Goal: Task Accomplishment & Management: Manage account settings

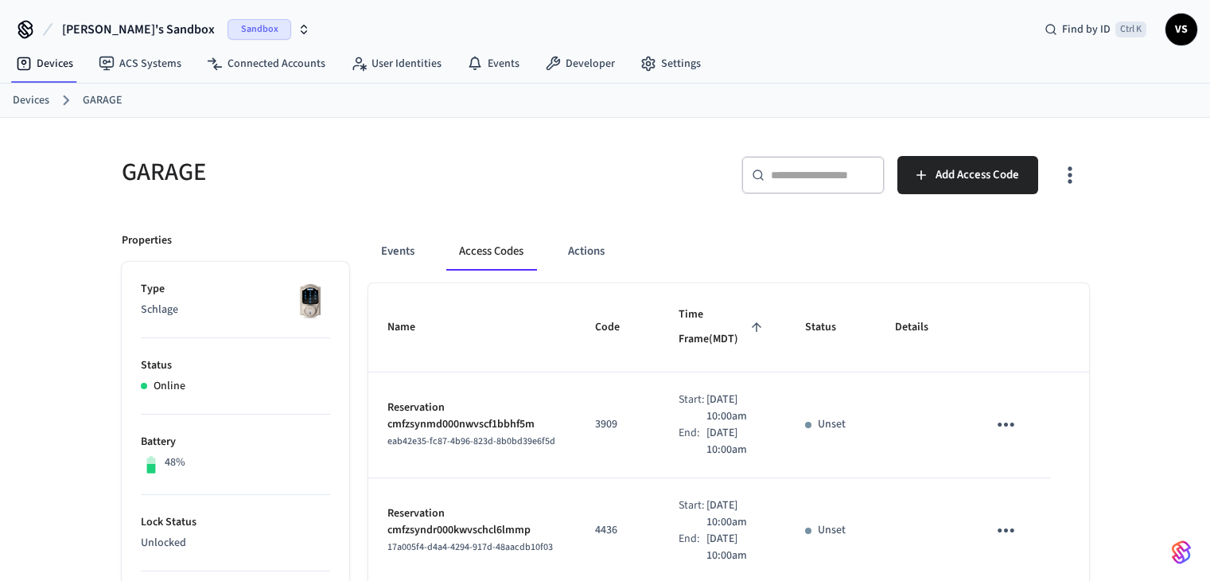
scroll to position [84, 0]
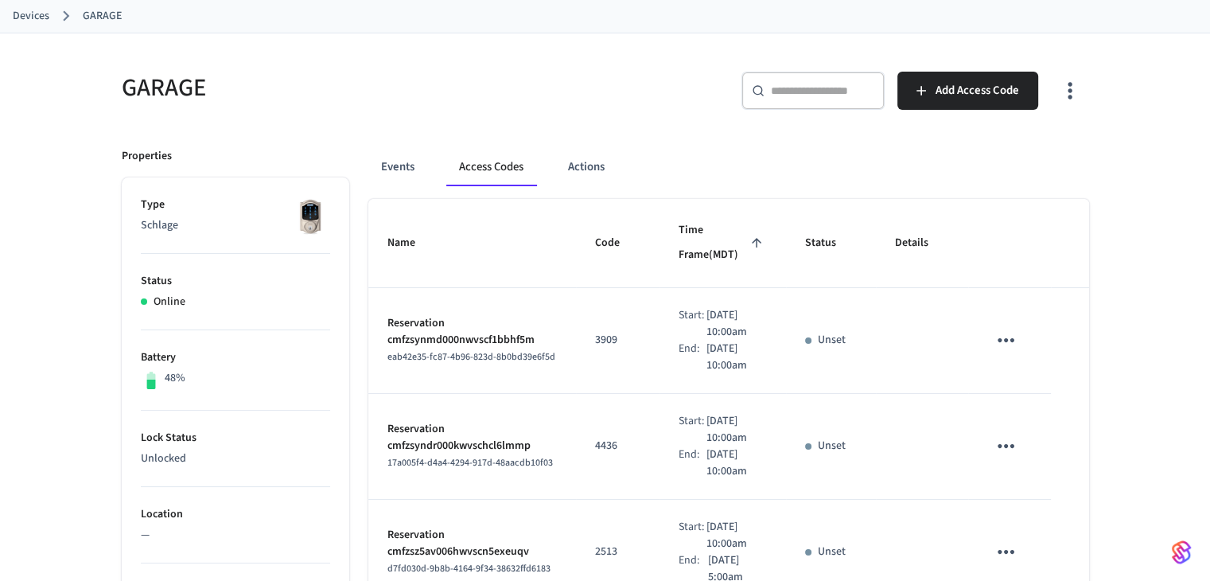
click at [477, 167] on button "Access Codes" at bounding box center [491, 167] width 90 height 38
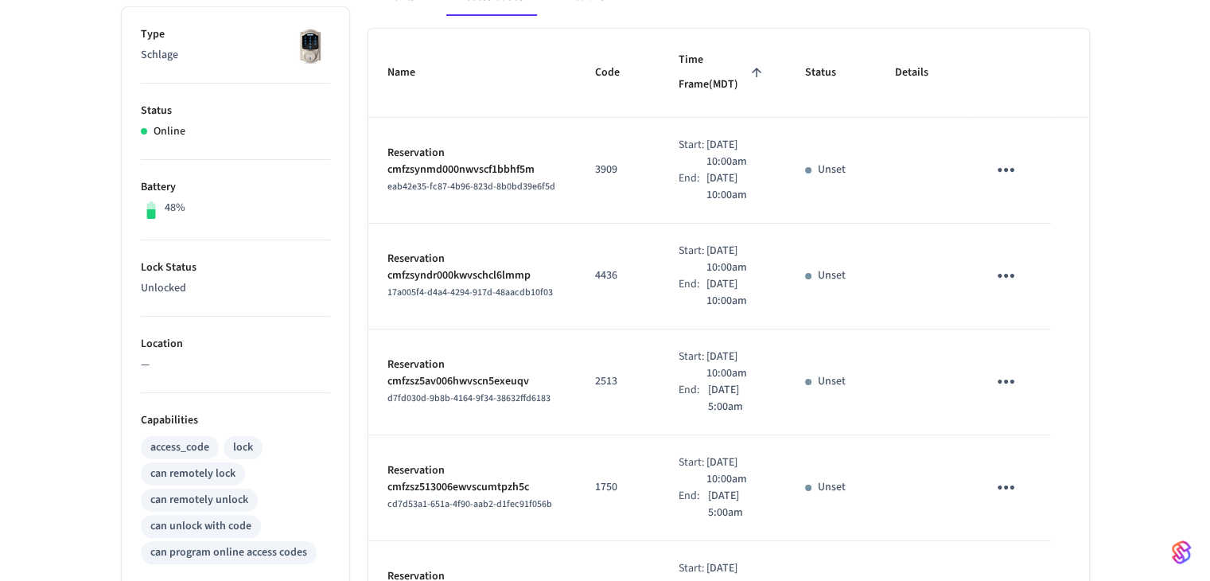
scroll to position [331, 0]
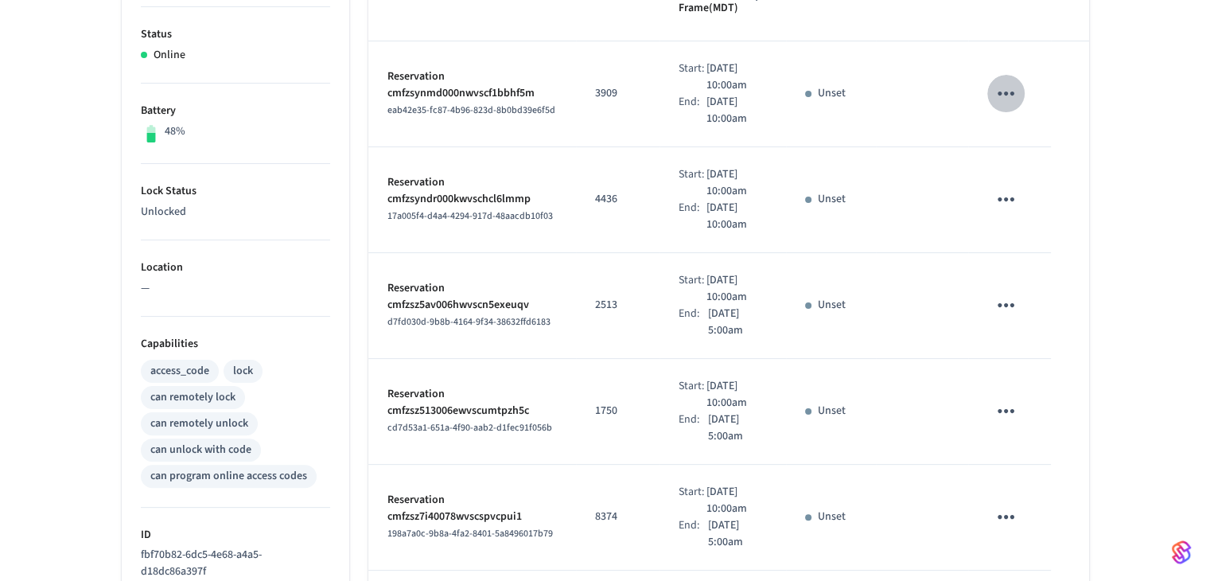
click at [1009, 105] on icon "sticky table" at bounding box center [1006, 93] width 25 height 25
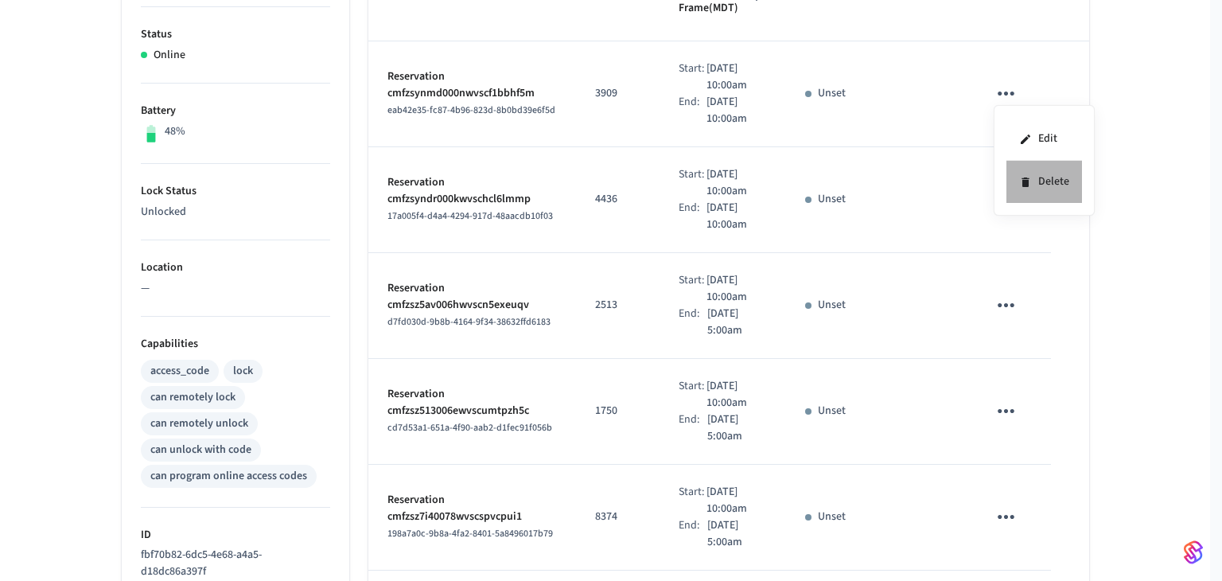
click at [1031, 177] on icon at bounding box center [1025, 182] width 13 height 13
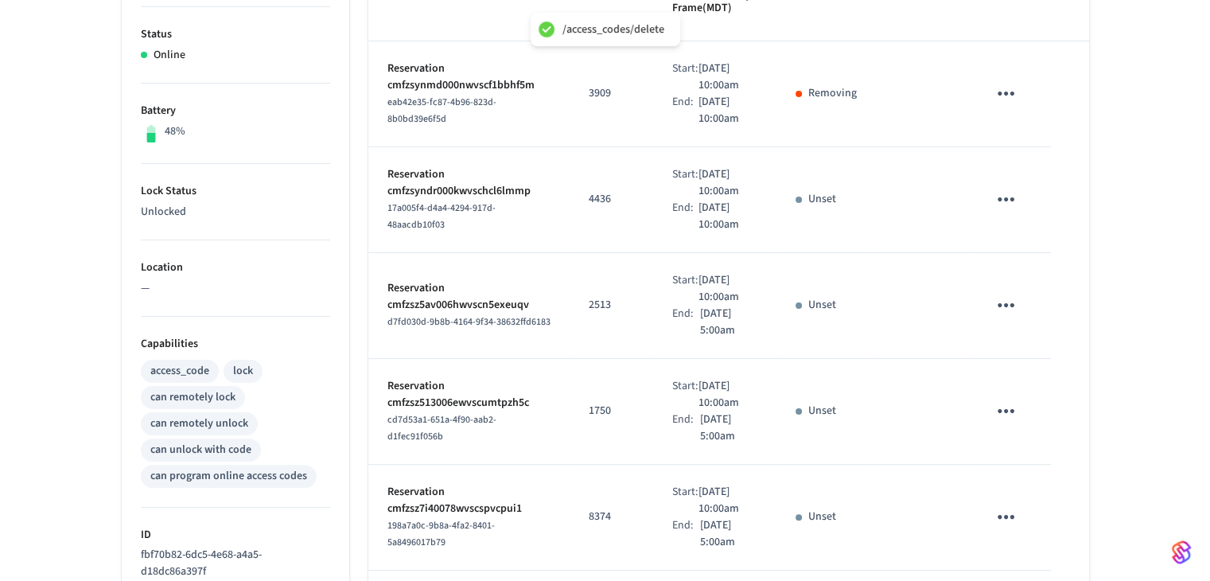
click at [1012, 194] on td "sticky table" at bounding box center [1009, 200] width 82 height 106
click at [1011, 201] on icon "sticky table" at bounding box center [1006, 199] width 17 height 4
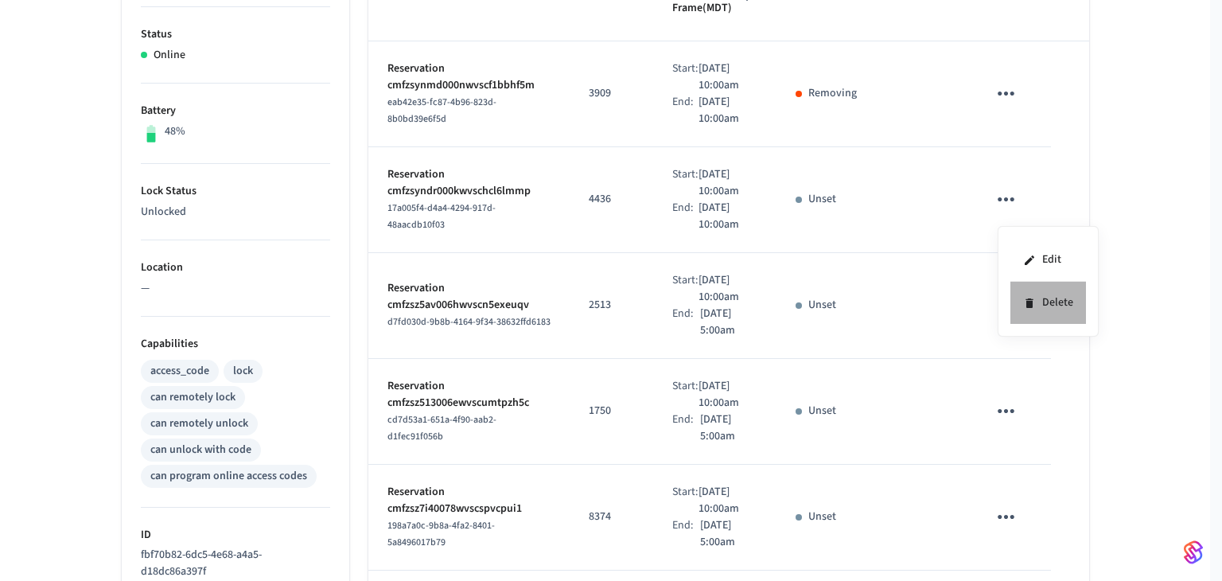
click at [1025, 305] on icon at bounding box center [1029, 303] width 13 height 13
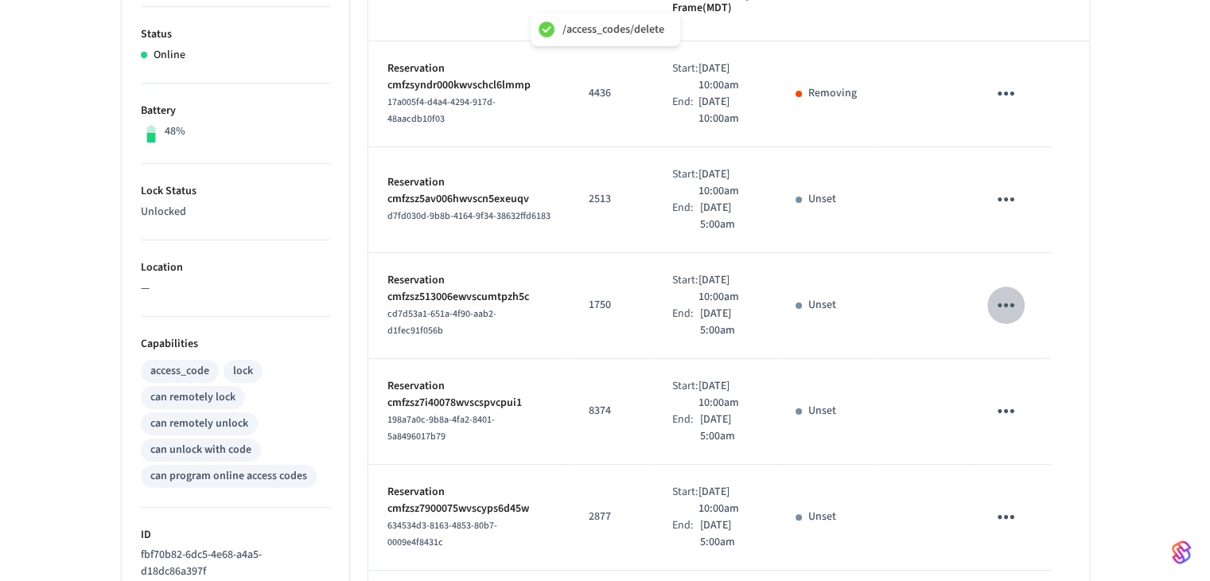
click at [1006, 324] on button "sticky table" at bounding box center [1005, 304] width 37 height 37
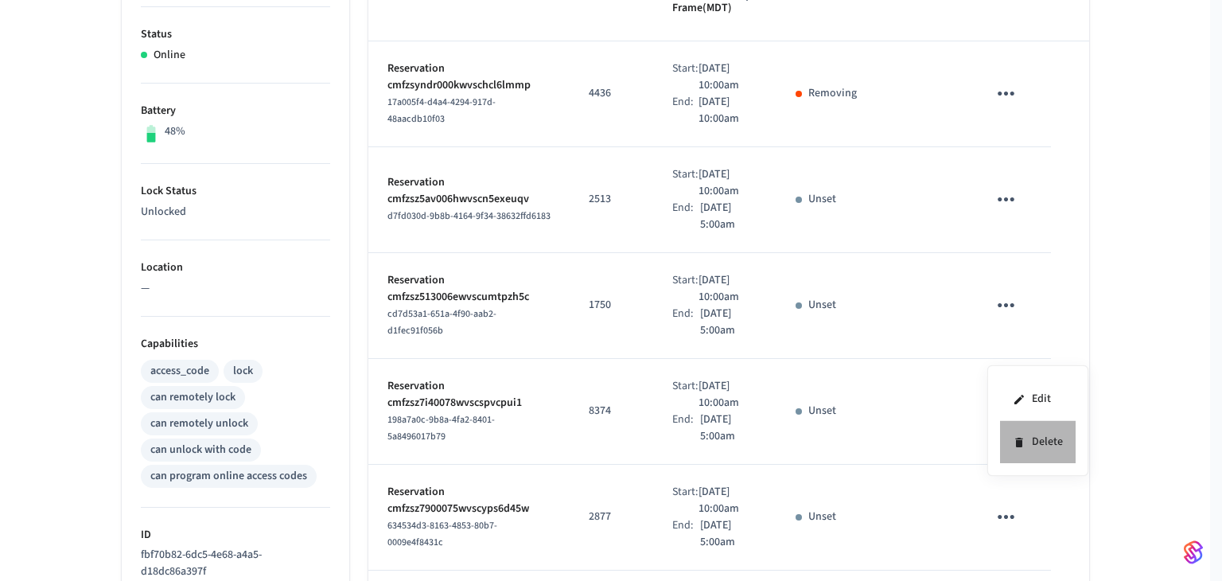
click at [1031, 437] on li "Delete" at bounding box center [1038, 442] width 76 height 42
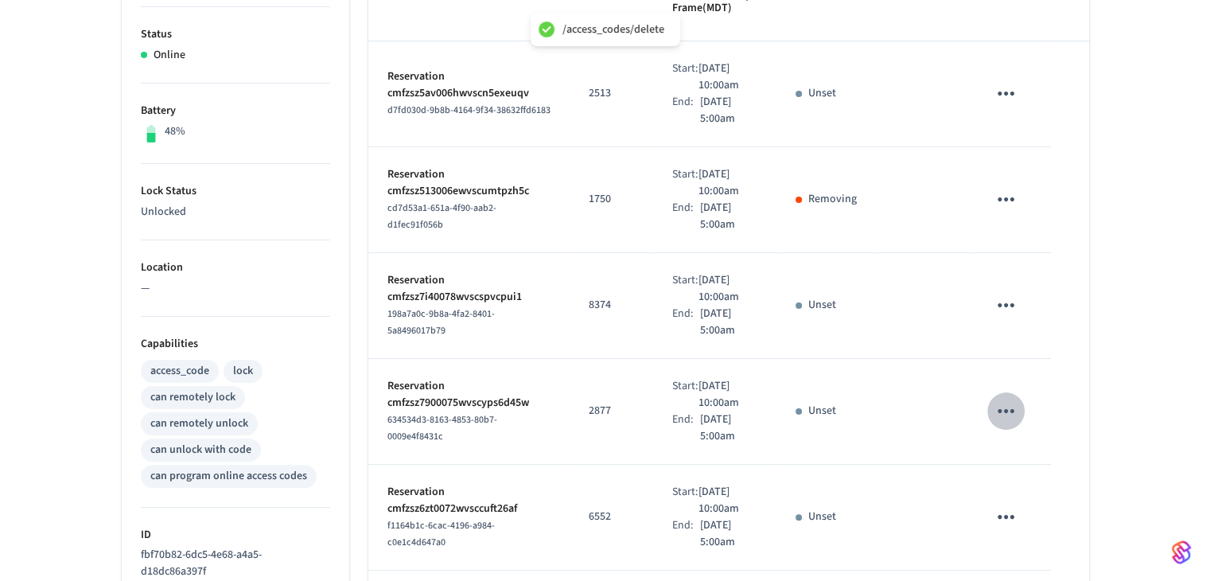
click at [996, 423] on icon "sticky table" at bounding box center [1006, 411] width 25 height 25
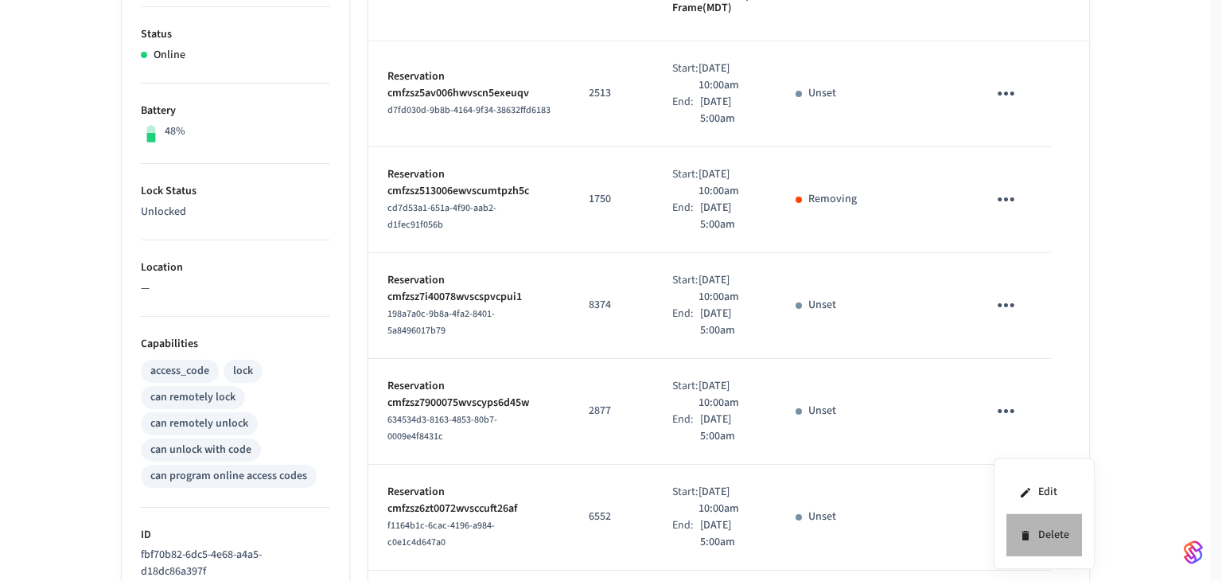
click at [1038, 535] on li "Delete" at bounding box center [1045, 535] width 76 height 42
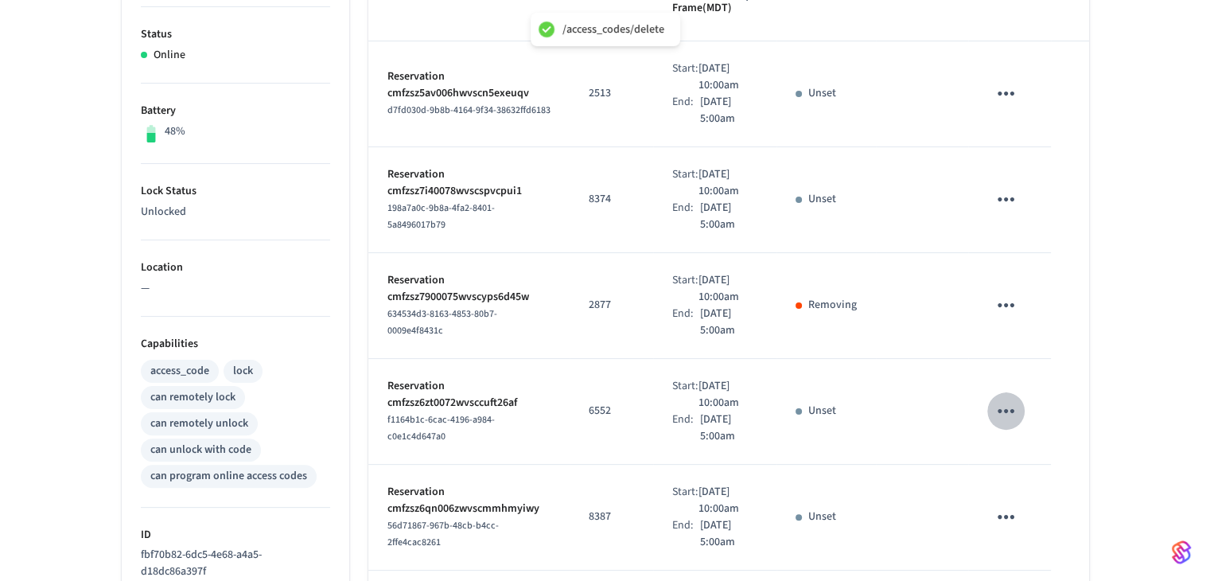
click at [1006, 423] on icon "sticky table" at bounding box center [1006, 411] width 25 height 25
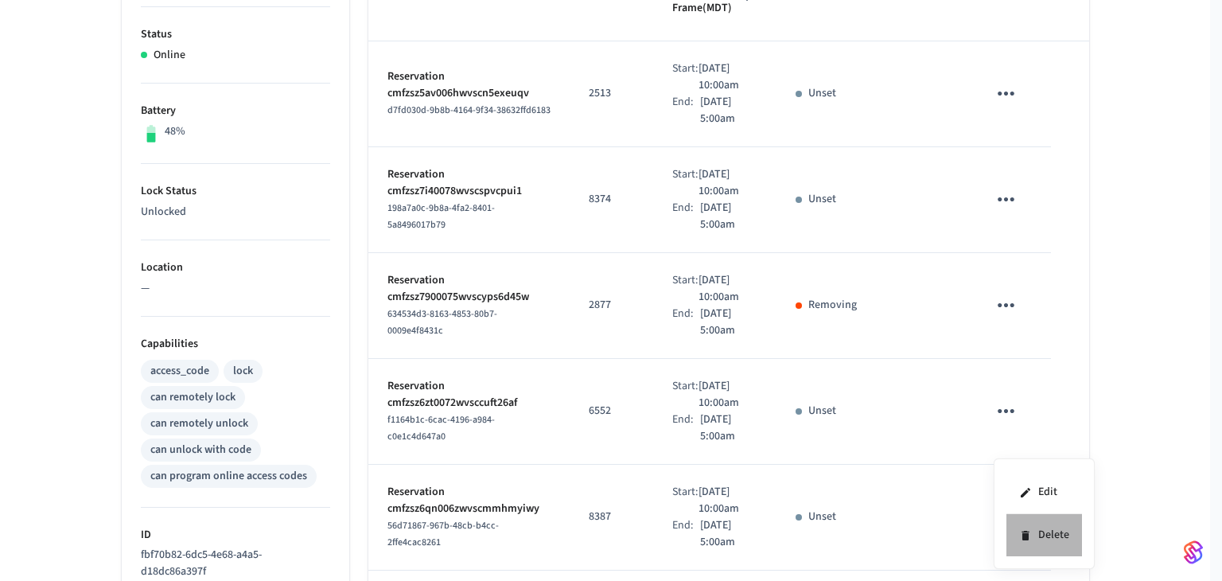
click at [1047, 538] on li "Delete" at bounding box center [1045, 535] width 76 height 42
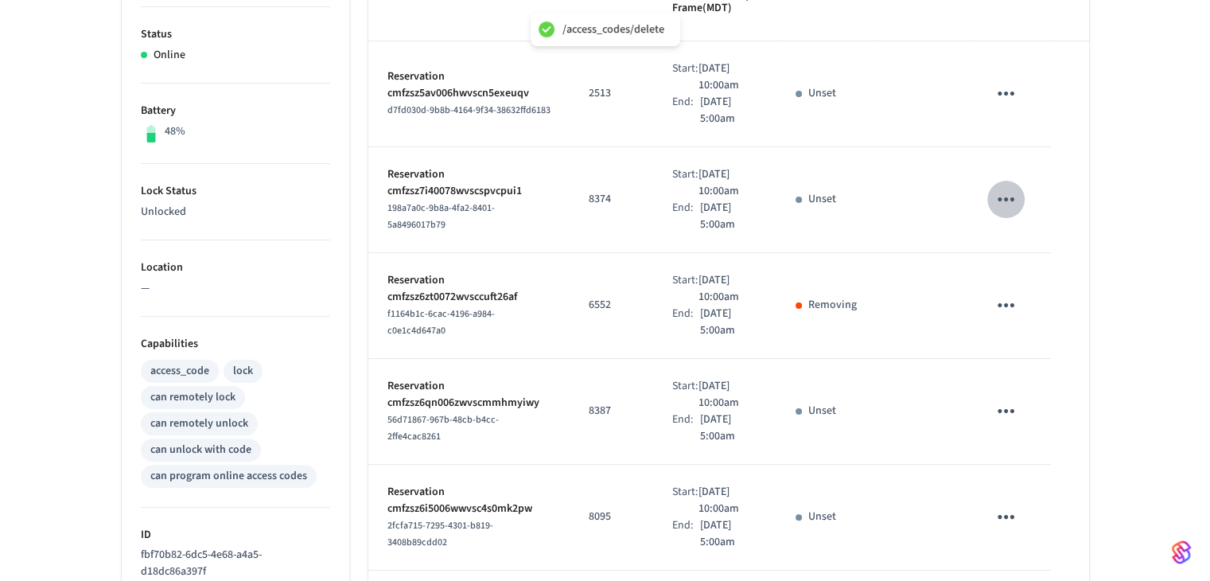
click at [1006, 212] on icon "sticky table" at bounding box center [1006, 199] width 25 height 25
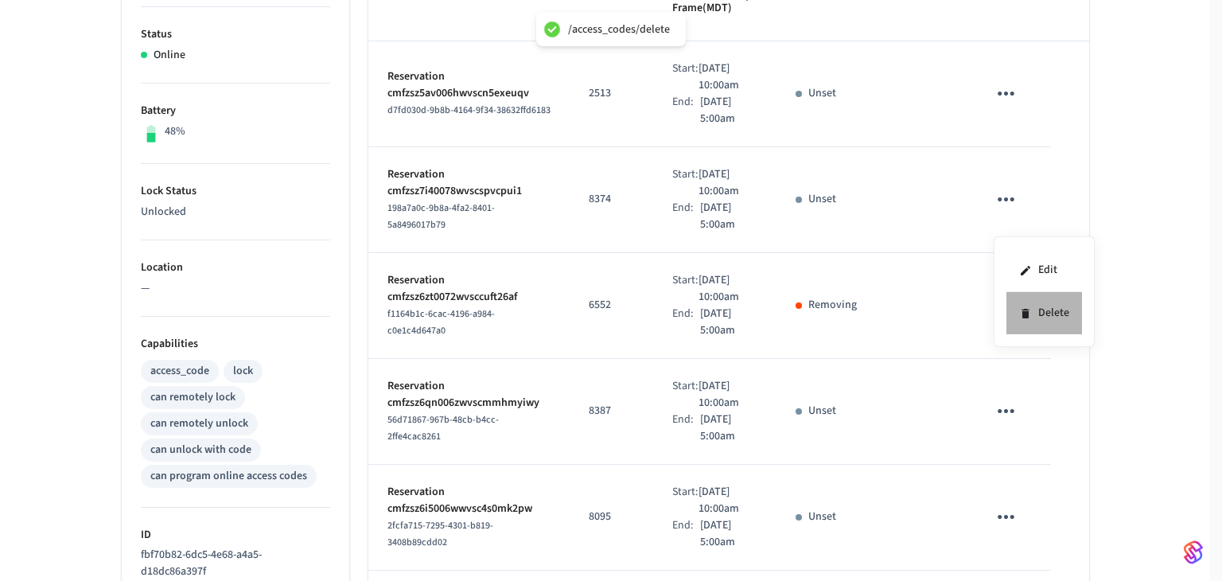
click at [1052, 310] on li "Delete" at bounding box center [1045, 313] width 76 height 42
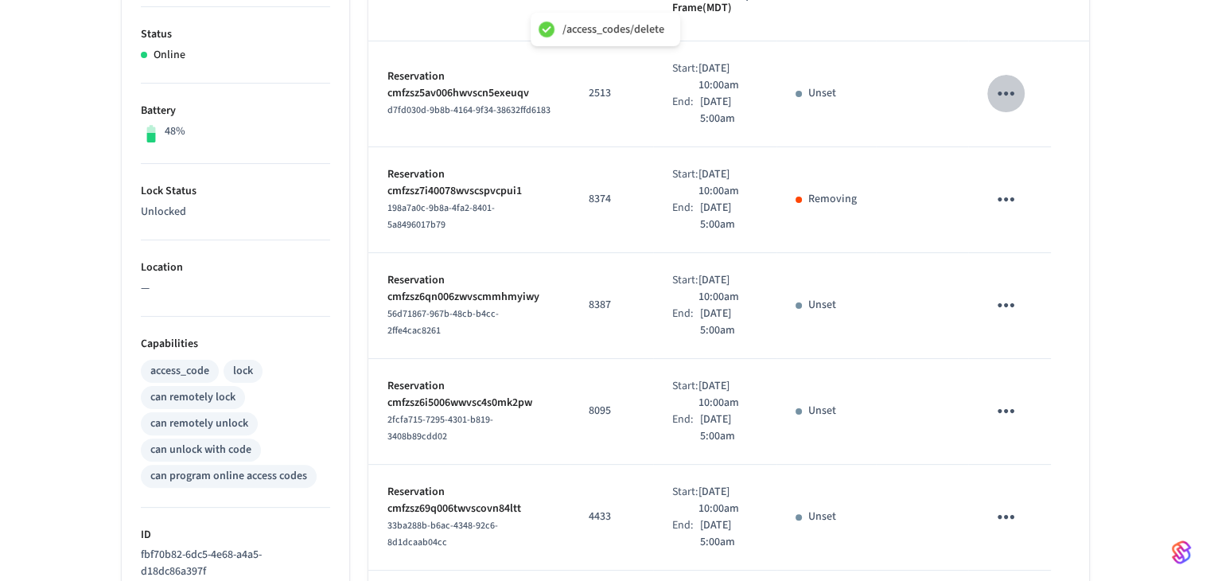
click at [1018, 93] on icon "sticky table" at bounding box center [1006, 93] width 25 height 25
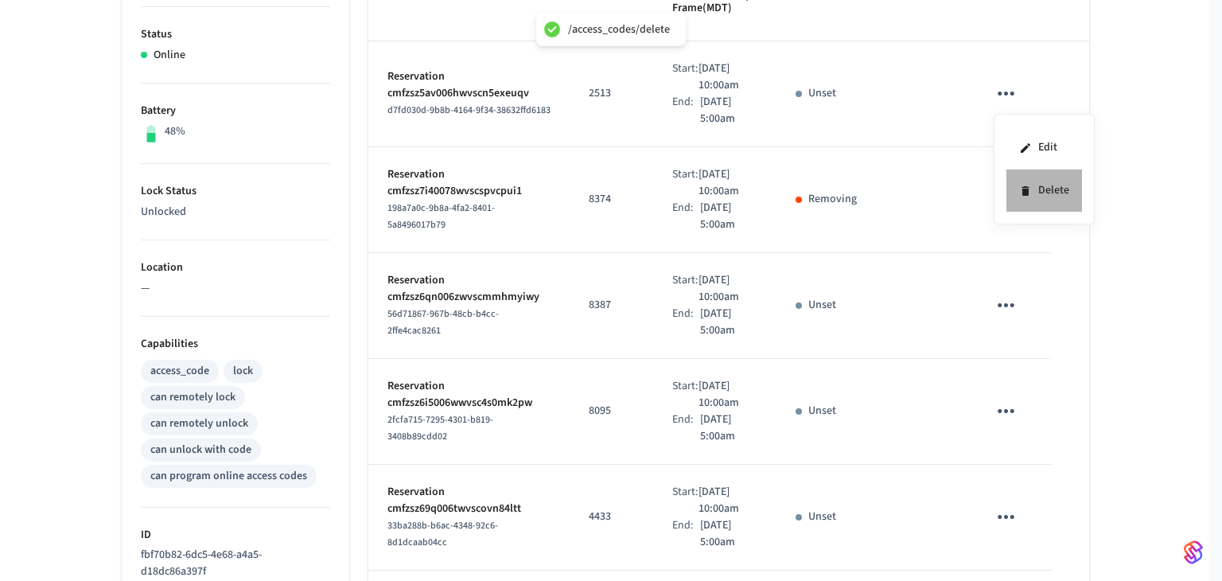
click at [1070, 192] on li "Delete" at bounding box center [1045, 190] width 76 height 42
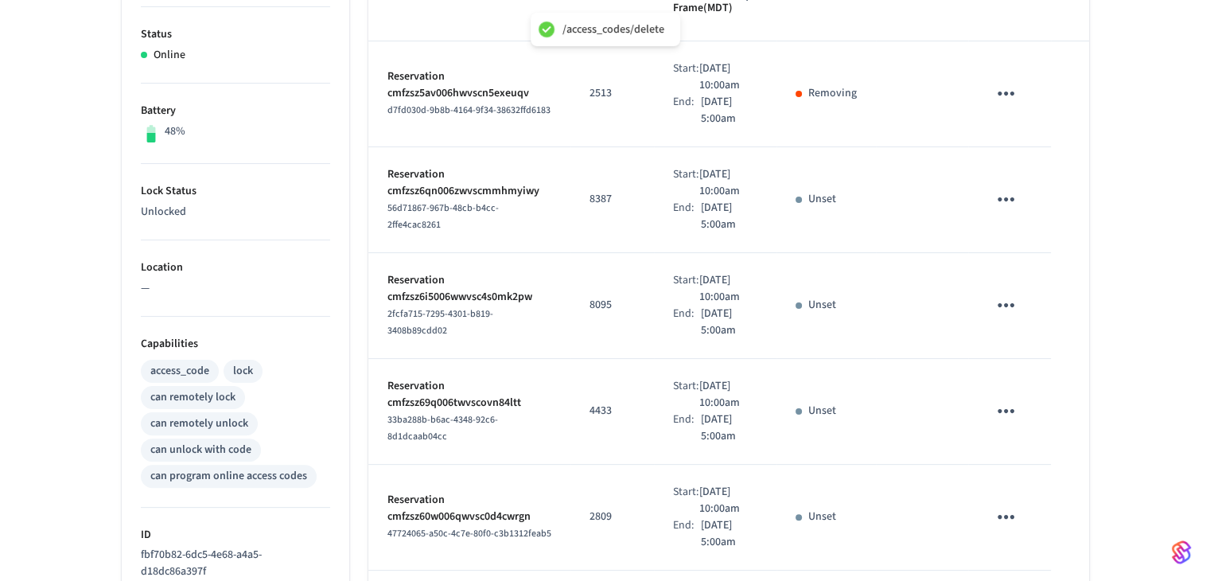
click at [996, 317] on icon "sticky table" at bounding box center [1006, 305] width 25 height 25
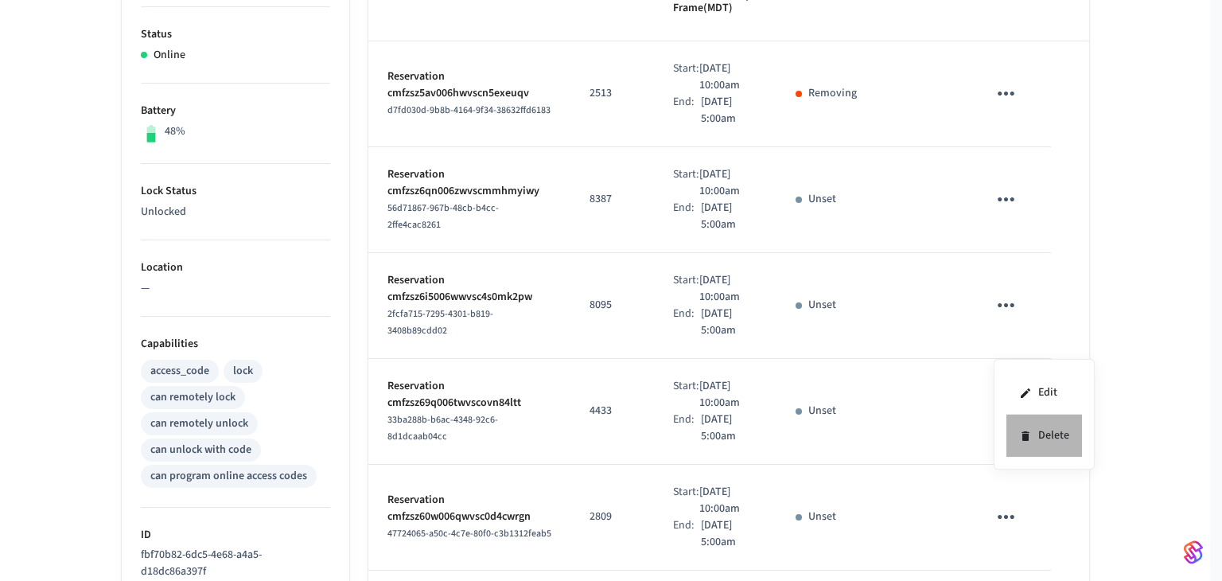
click at [1044, 430] on li "Delete" at bounding box center [1045, 436] width 76 height 42
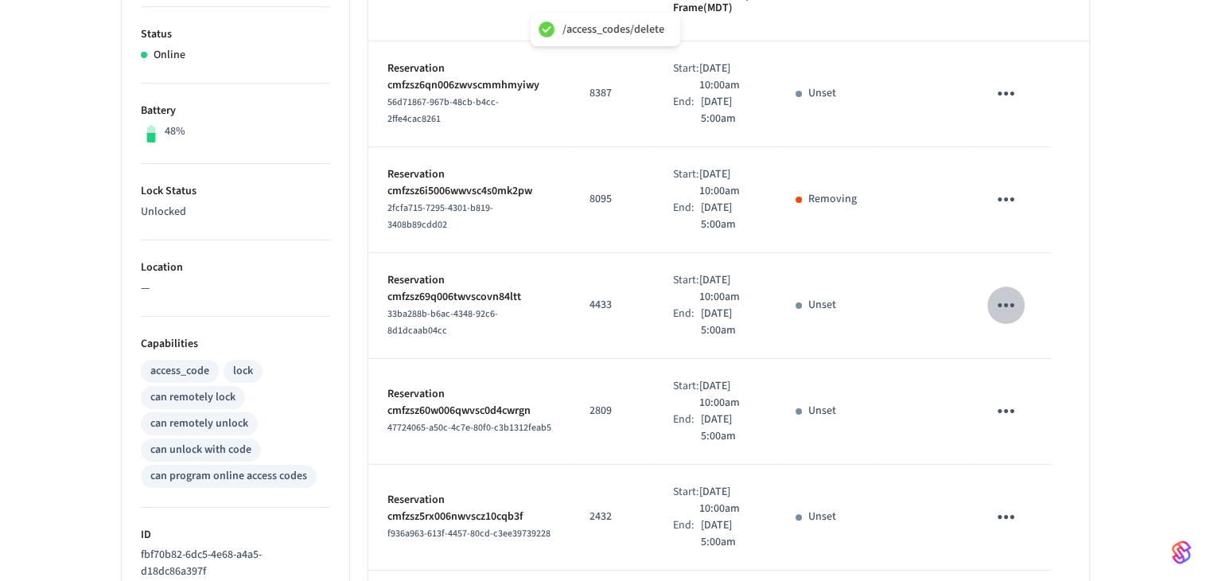
click at [996, 317] on icon "sticky table" at bounding box center [1006, 305] width 25 height 25
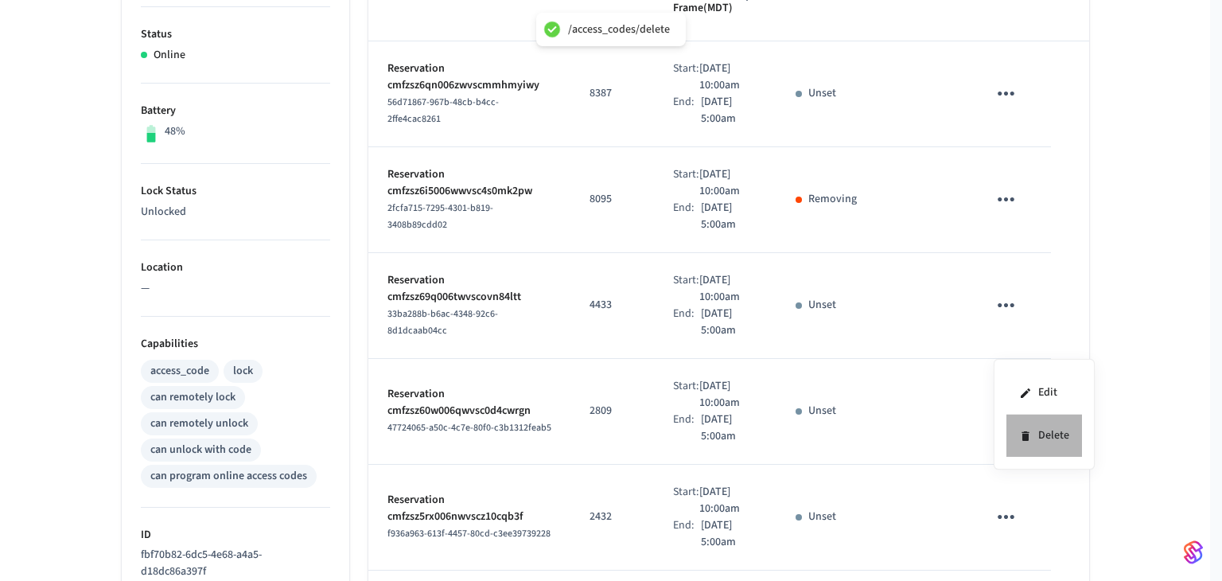
click at [1020, 437] on icon at bounding box center [1025, 436] width 13 height 13
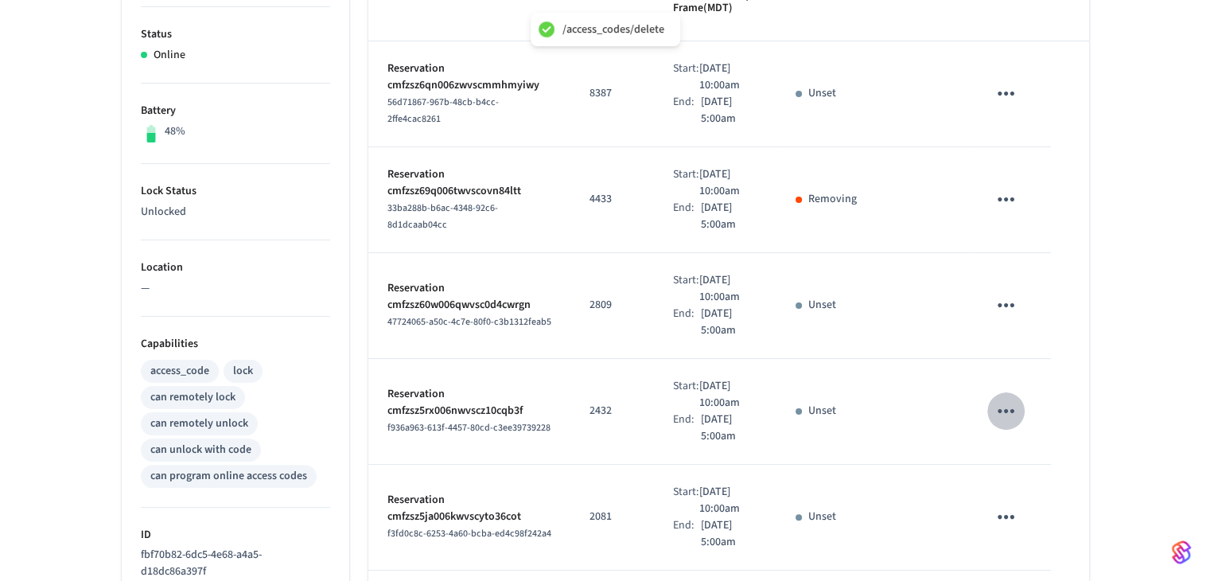
click at [1007, 423] on icon "sticky table" at bounding box center [1006, 411] width 25 height 25
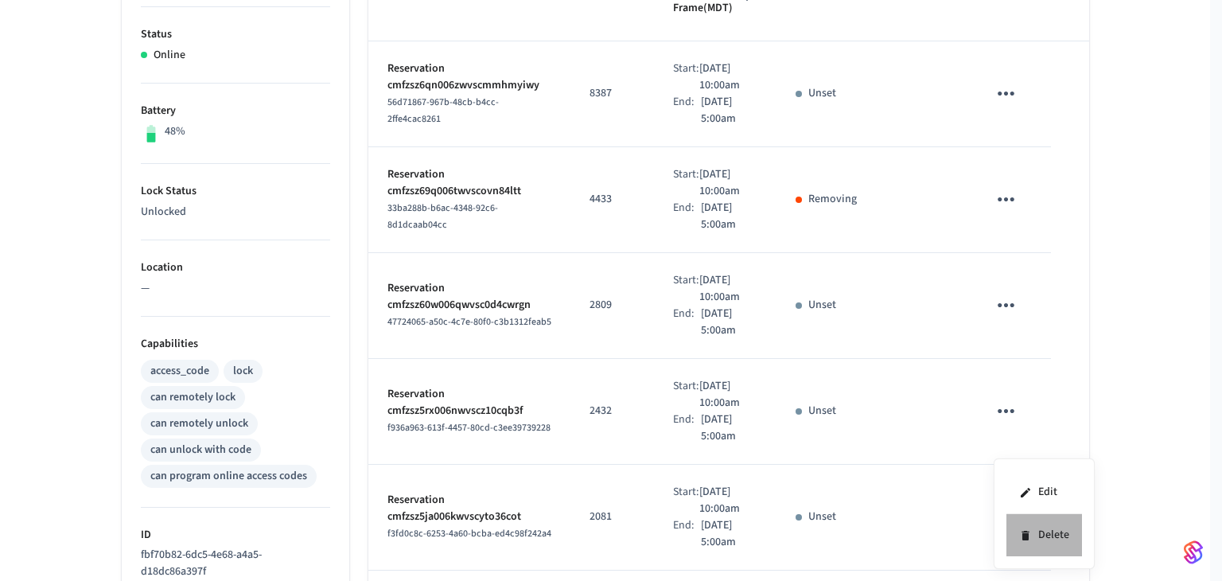
click at [1038, 531] on li "Delete" at bounding box center [1045, 535] width 76 height 42
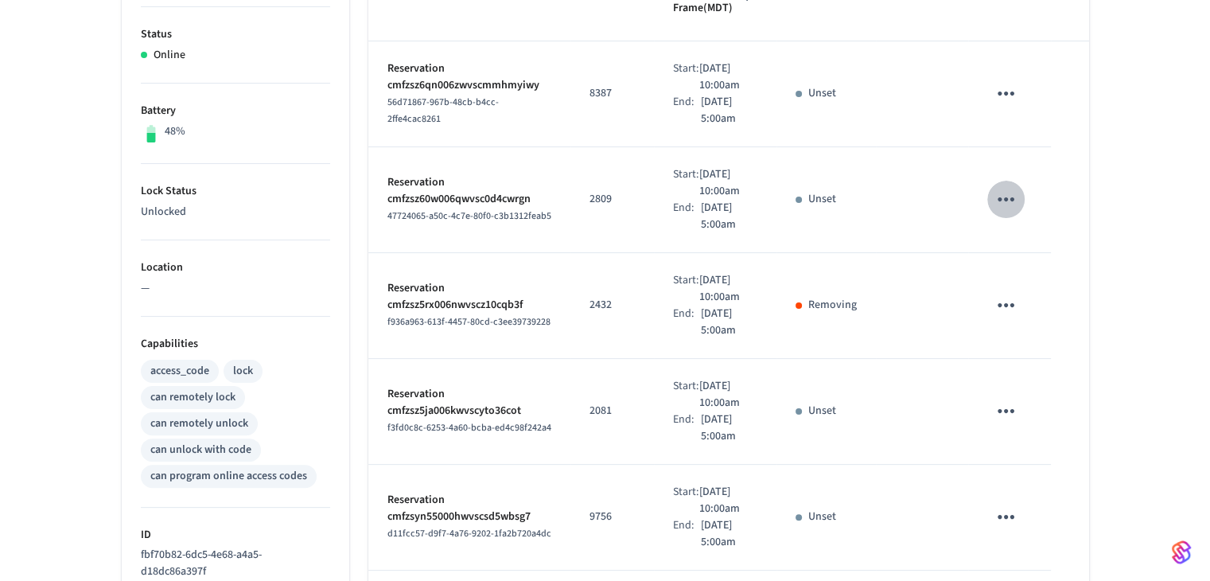
click at [1006, 212] on icon "sticky table" at bounding box center [1006, 199] width 25 height 25
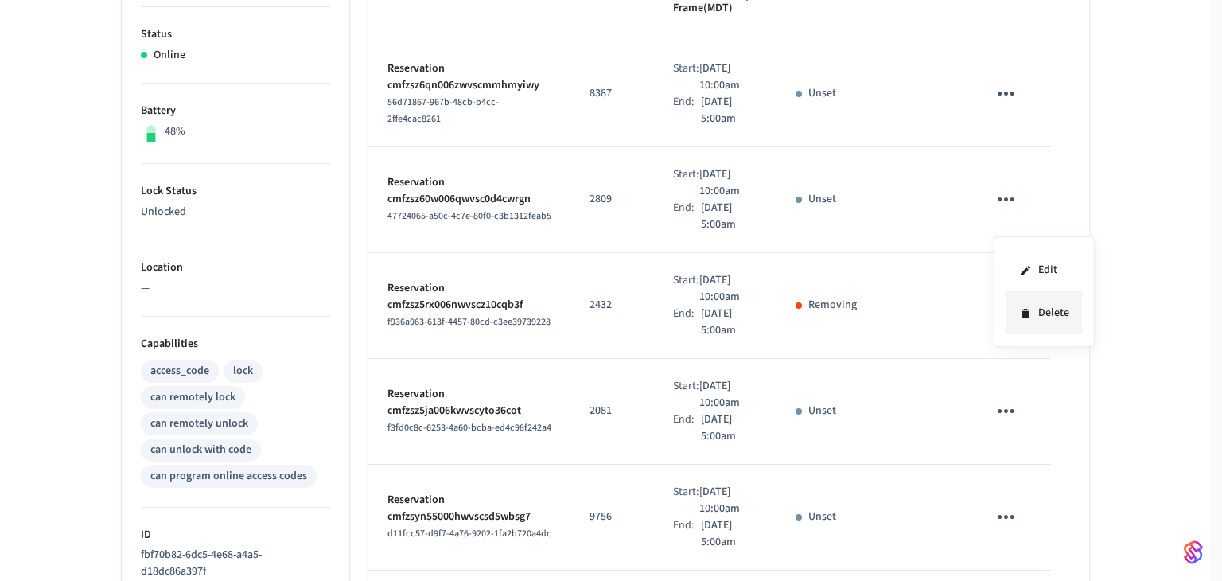
click at [1041, 313] on li "Delete" at bounding box center [1045, 313] width 76 height 42
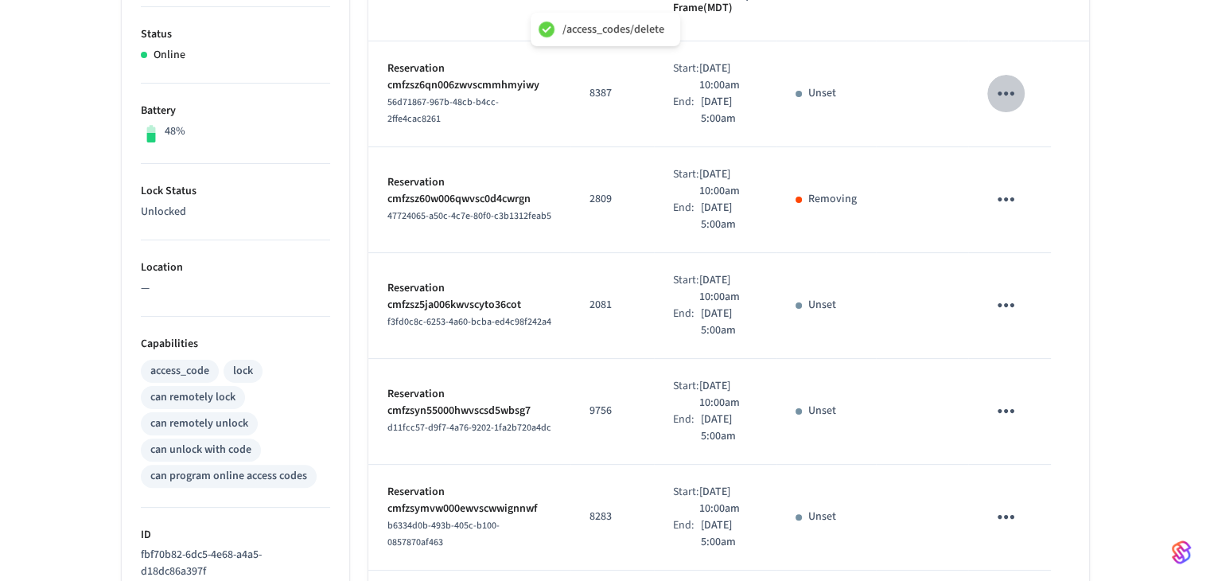
click at [1011, 103] on icon "sticky table" at bounding box center [1006, 93] width 25 height 25
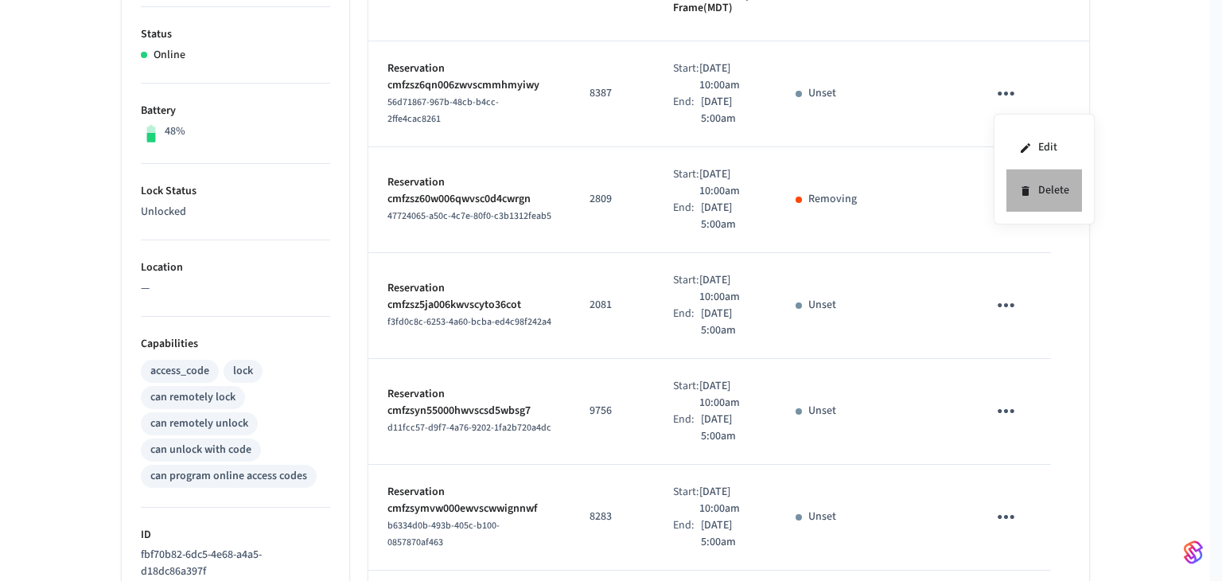
click at [1044, 190] on li "Delete" at bounding box center [1045, 190] width 76 height 42
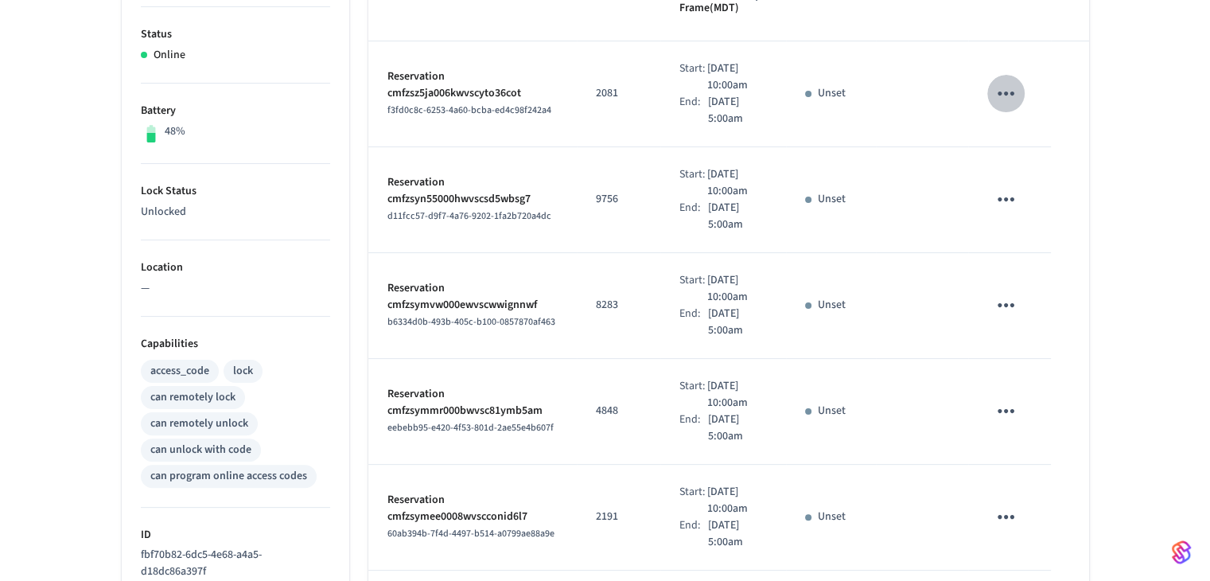
click at [1003, 106] on icon "sticky table" at bounding box center [1006, 93] width 25 height 25
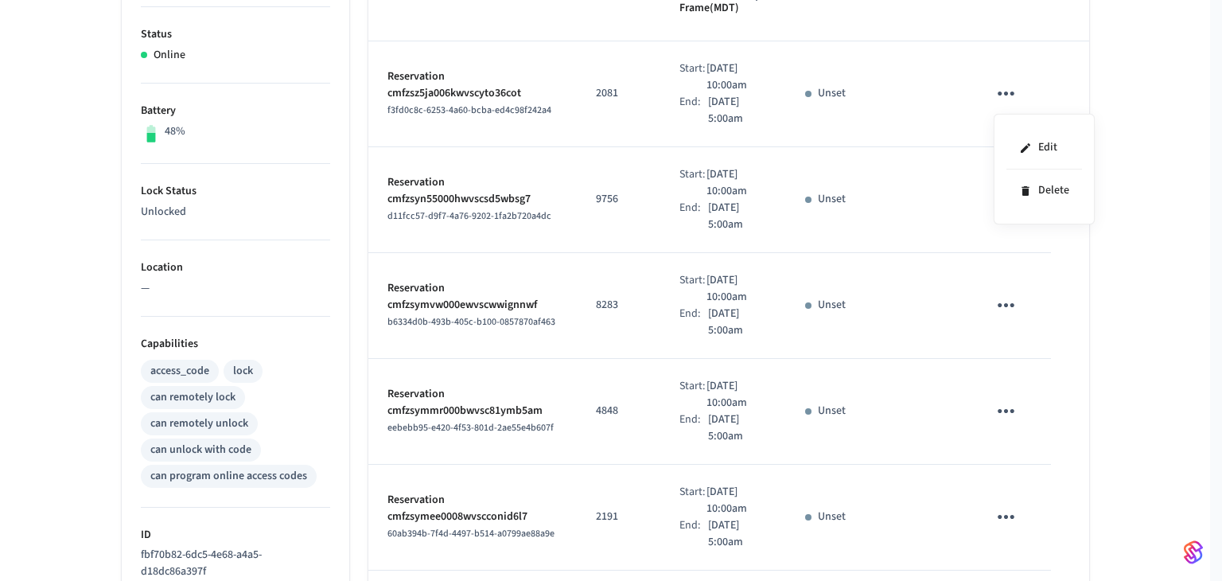
click at [690, 144] on div at bounding box center [611, 290] width 1222 height 581
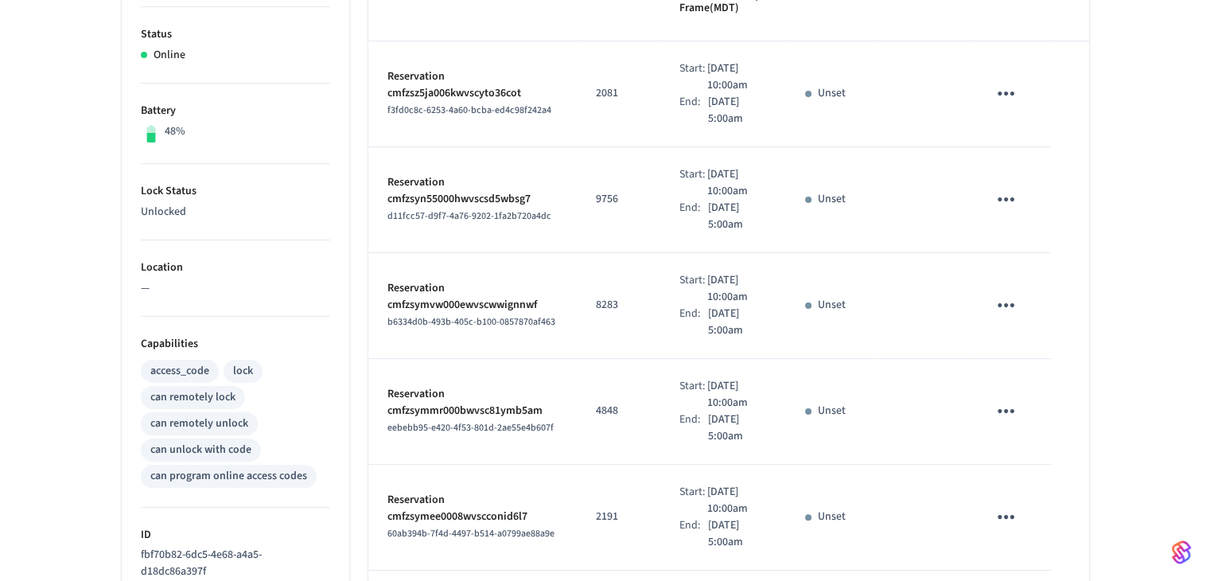
click at [492, 102] on p "Reservation cmfzsz5ja006kwvscyto36cot" at bounding box center [472, 84] width 171 height 33
click at [497, 95] on p "Reservation cmfzsz5ja006kwvscyto36cot" at bounding box center [472, 84] width 171 height 33
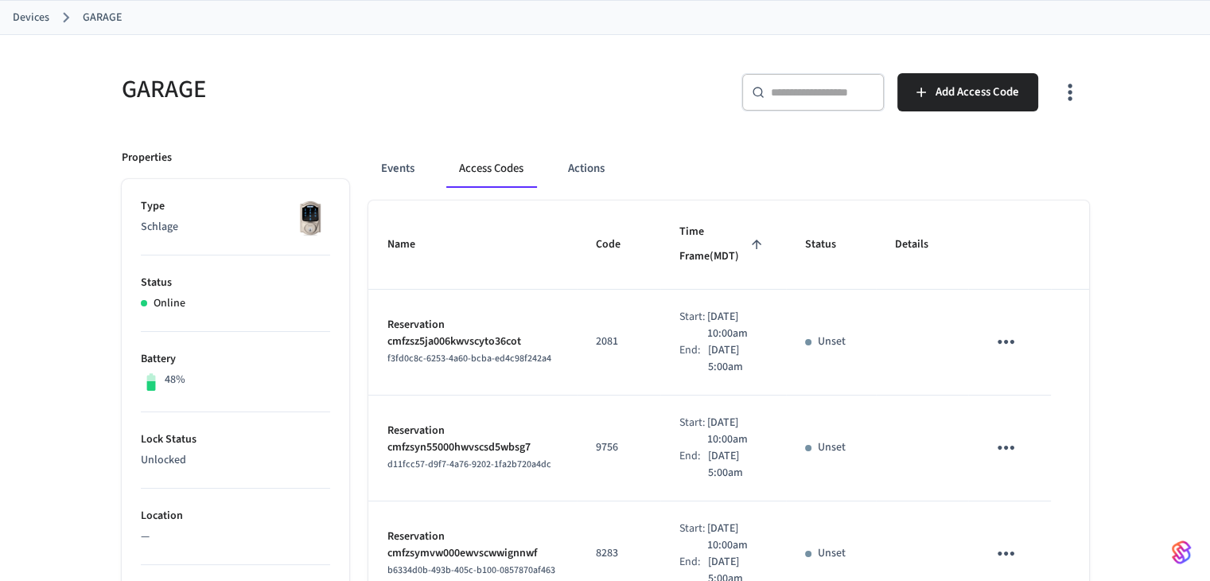
scroll to position [82, 0]
